Goal: Information Seeking & Learning: Learn about a topic

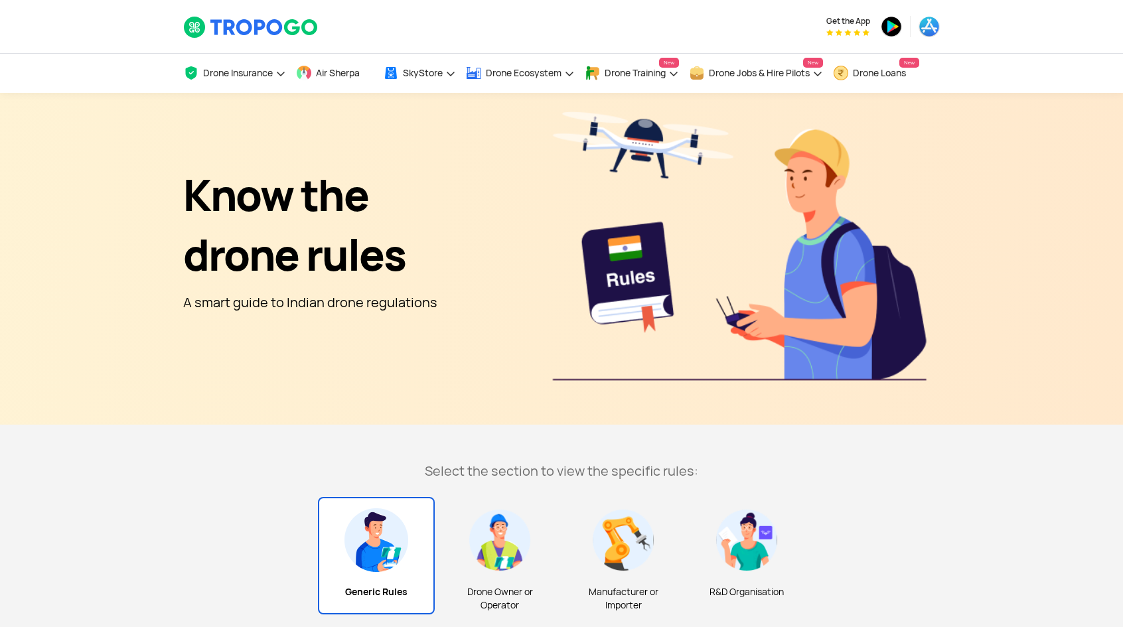
click at [642, 250] on div "Know the drone rules A smart guide to Indian drone regulations" at bounding box center [561, 259] width 756 height 318
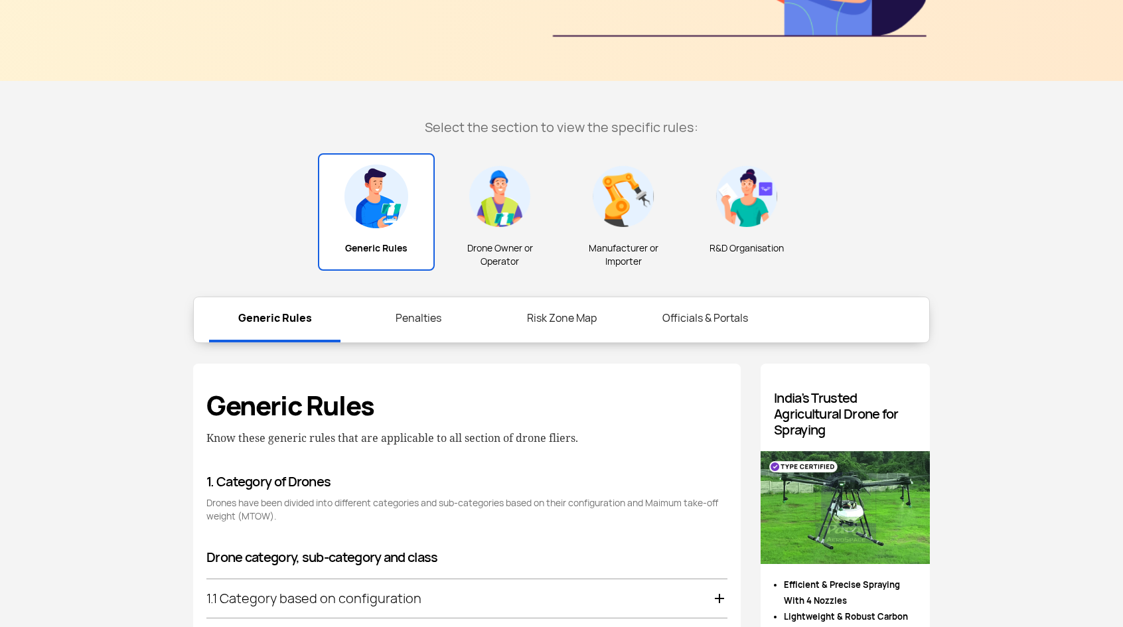
scroll to position [221, 0]
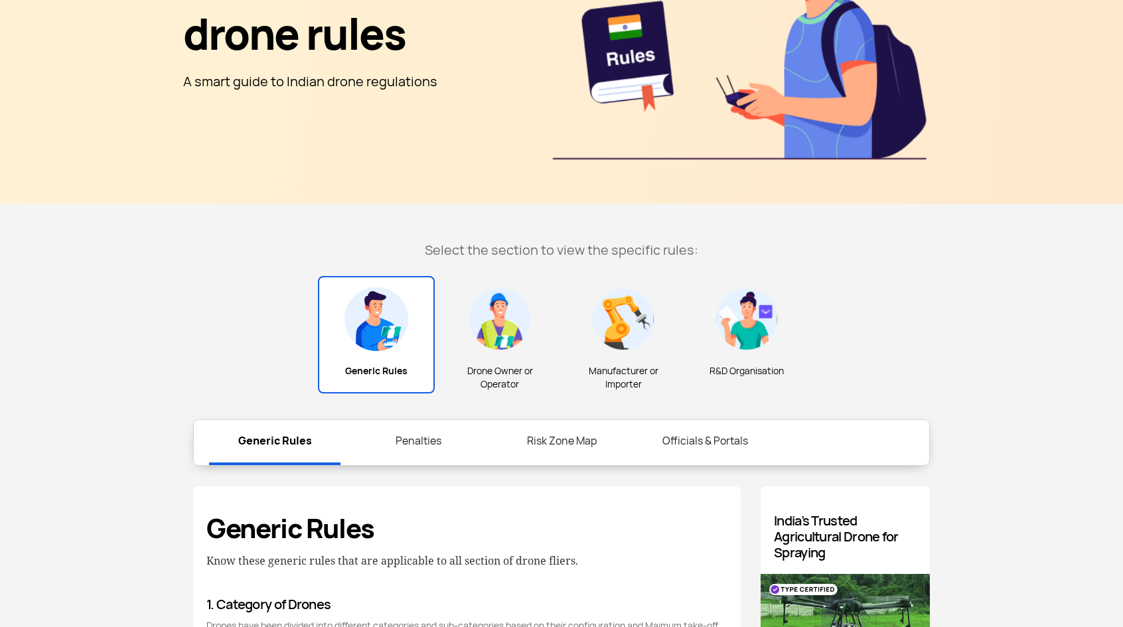
click at [484, 335] on img at bounding box center [500, 319] width 64 height 64
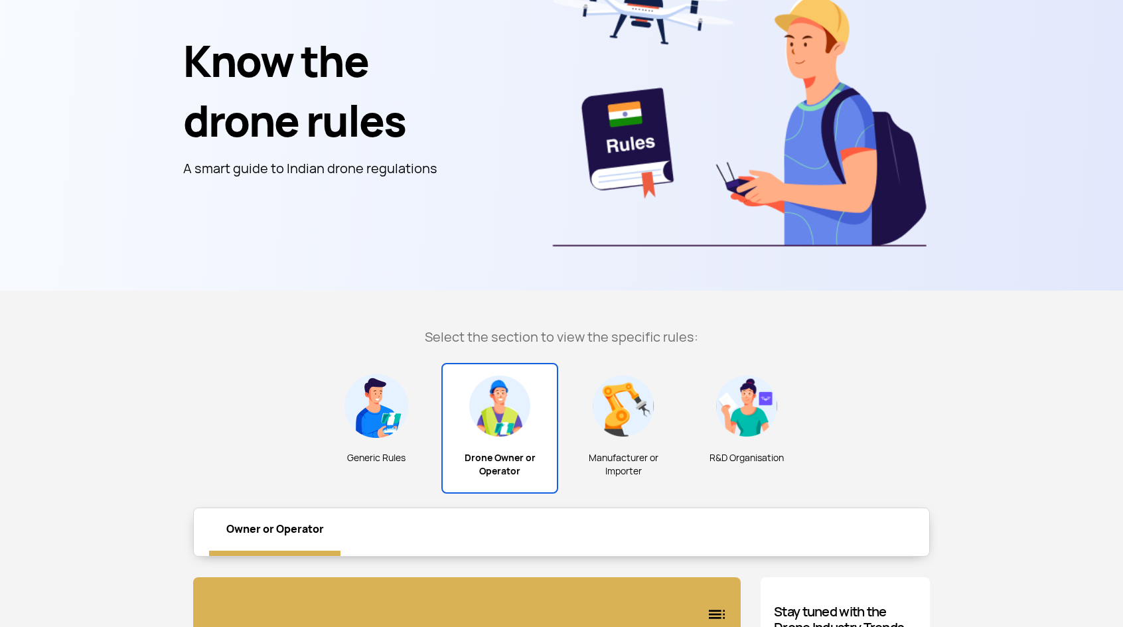
scroll to position [332, 0]
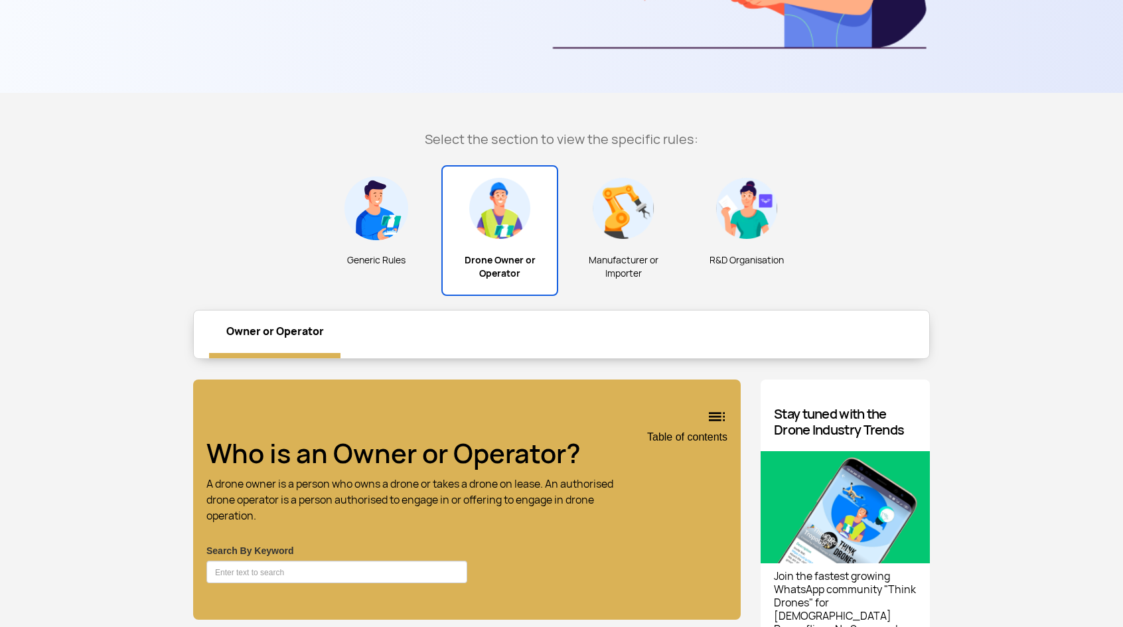
click at [614, 230] on img at bounding box center [623, 208] width 64 height 64
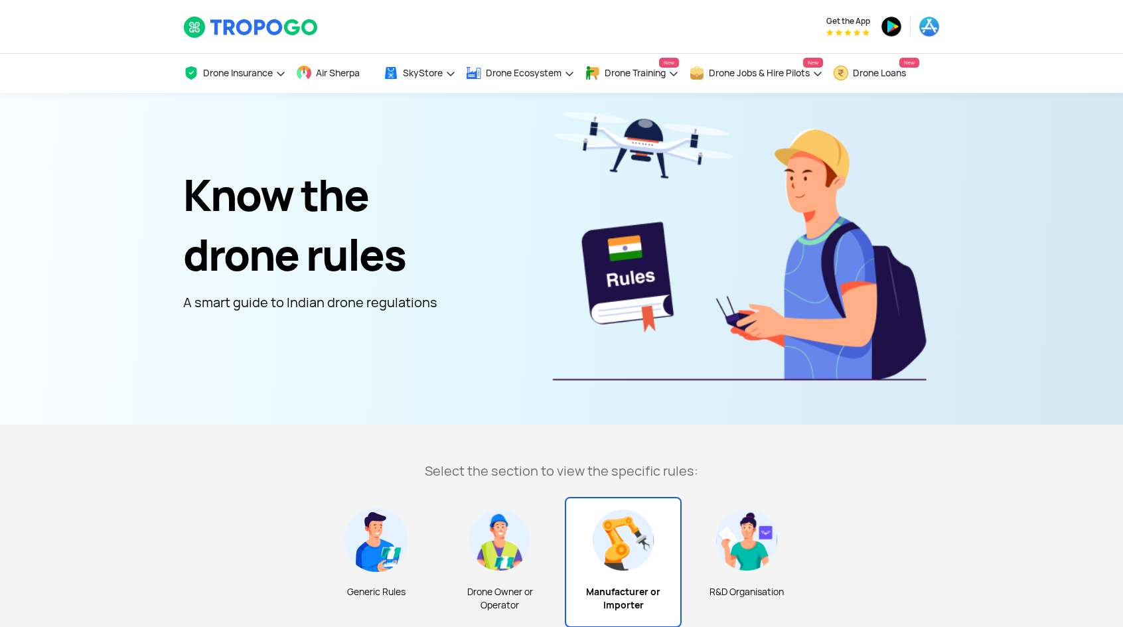
click at [744, 526] on img at bounding box center [747, 540] width 64 height 64
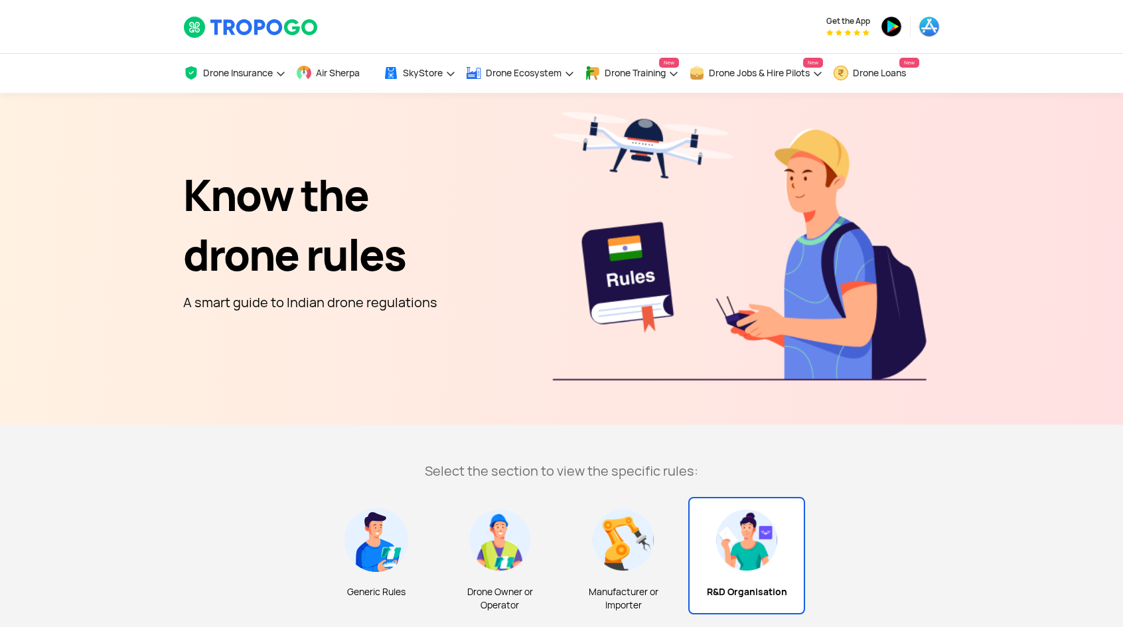
scroll to position [332, 0]
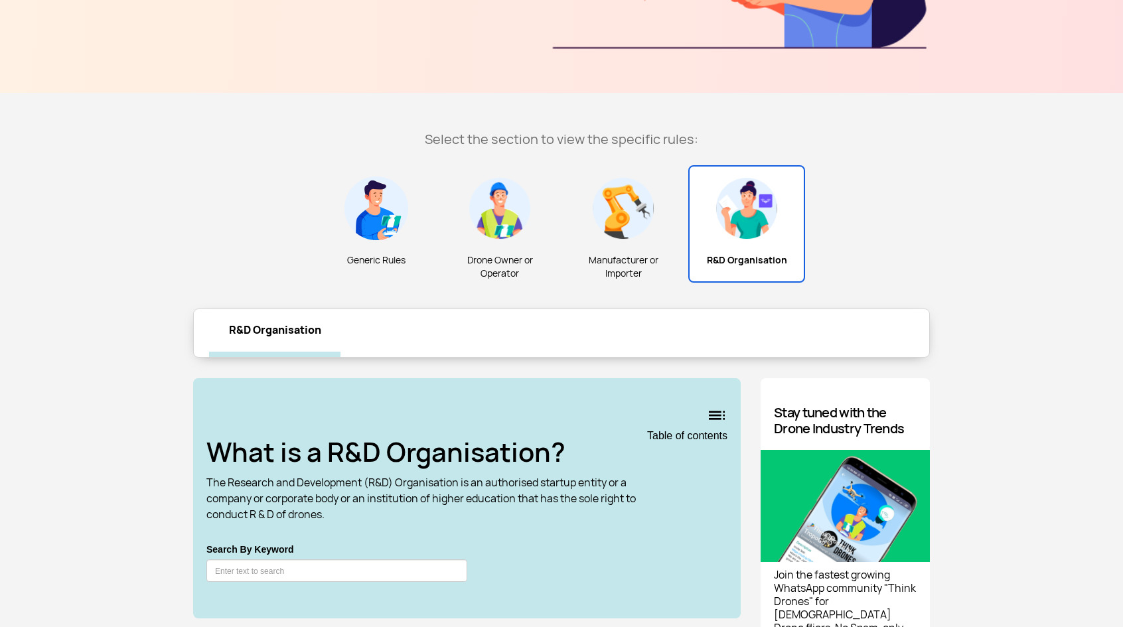
click at [384, 213] on img at bounding box center [376, 208] width 64 height 64
